Goal: Navigation & Orientation: Go to known website

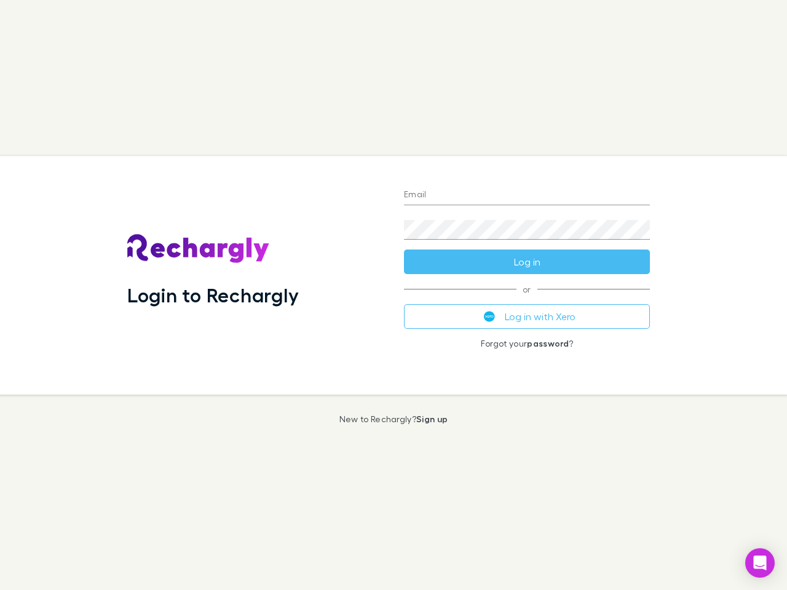
click at [393, 295] on div "Login to Rechargly" at bounding box center [255, 275] width 277 height 238
click at [527, 195] on input "Email" at bounding box center [527, 196] width 246 height 20
click at [527, 262] on button "Log in" at bounding box center [527, 262] width 246 height 25
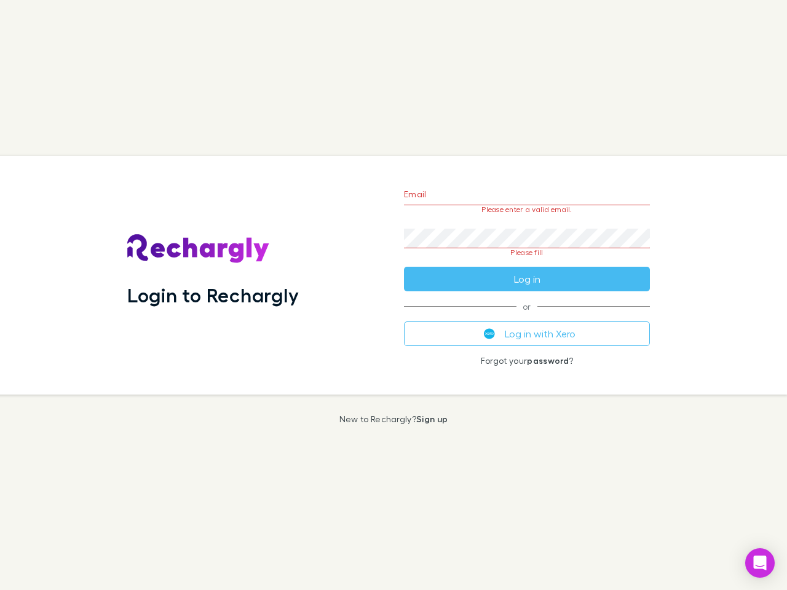
click at [527, 317] on div "Email Please enter a valid email. Password Please fill Log in or Log in with Xe…" at bounding box center [527, 275] width 266 height 238
click at [760, 563] on icon "Open Intercom Messenger" at bounding box center [760, 563] width 13 height 15
